Goal: Task Accomplishment & Management: Manage account settings

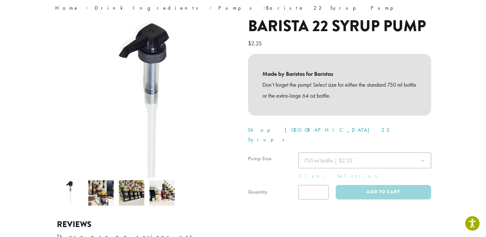
click at [331, 154] on div at bounding box center [339, 175] width 183 height 47
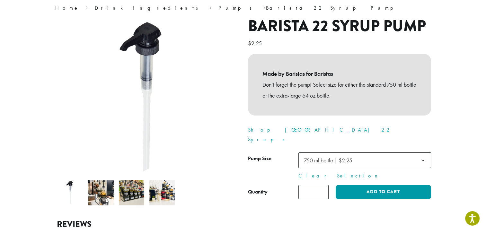
click at [327, 157] on span "750 ml bottle | $2.25" at bounding box center [328, 160] width 48 height 7
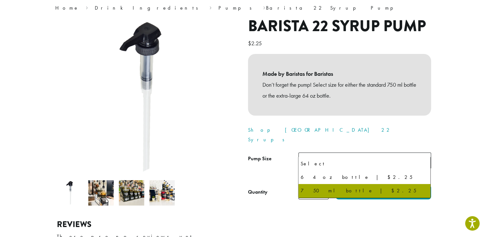
click at [321, 129] on p "Shop Barista 22 Syrups" at bounding box center [339, 134] width 183 height 19
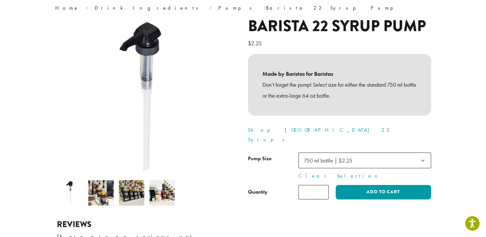
click at [338, 104] on div "Made by Baristas for Baristas Don’t forget the pump! Select size for either the…" at bounding box center [339, 84] width 183 height 61
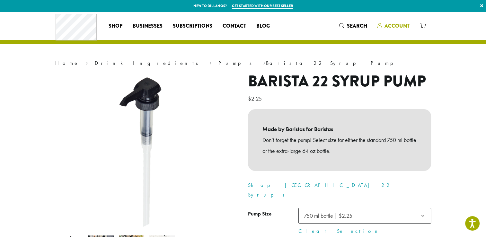
click at [393, 24] on span "Account" at bounding box center [396, 25] width 25 height 7
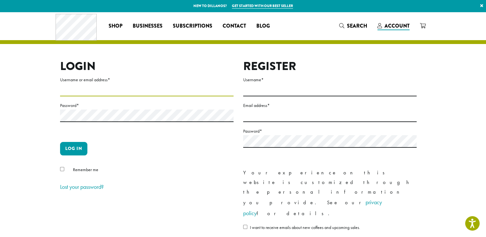
click at [176, 92] on input "Username or email address *" at bounding box center [146, 90] width 173 height 13
type input "**********"
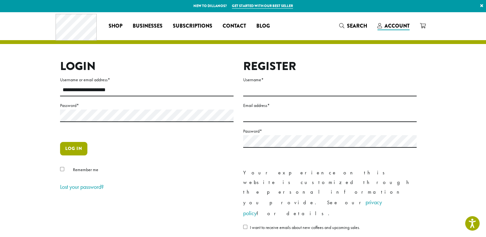
click at [79, 152] on button "Log in" at bounding box center [73, 148] width 27 height 13
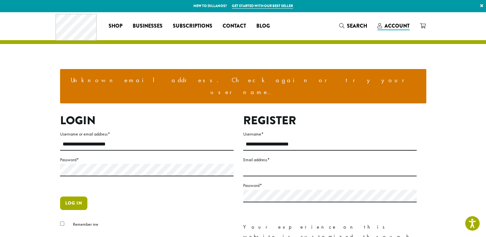
click at [74, 196] on button "Log in" at bounding box center [73, 202] width 27 height 13
